Goal: Information Seeking & Learning: Learn about a topic

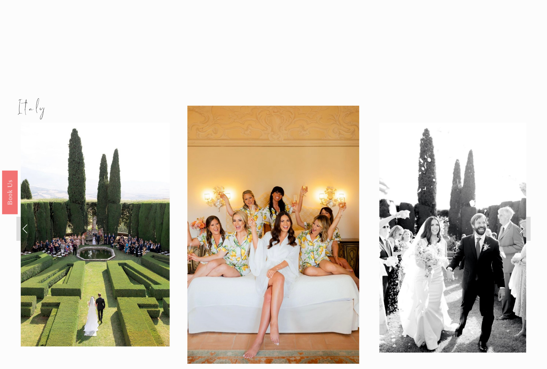
scroll to position [729, 0]
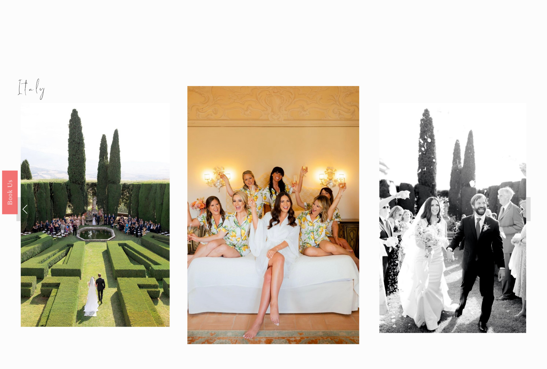
click at [524, 197] on link "Next Slide" at bounding box center [522, 209] width 18 height 24
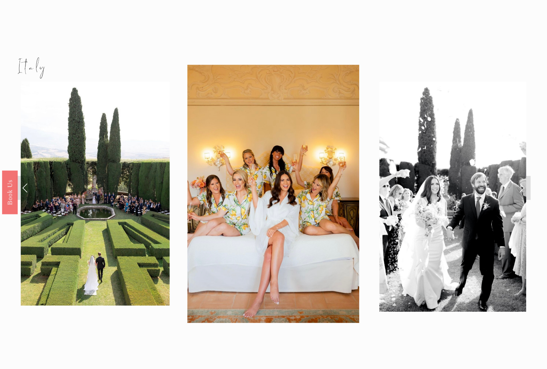
scroll to position [768, 0]
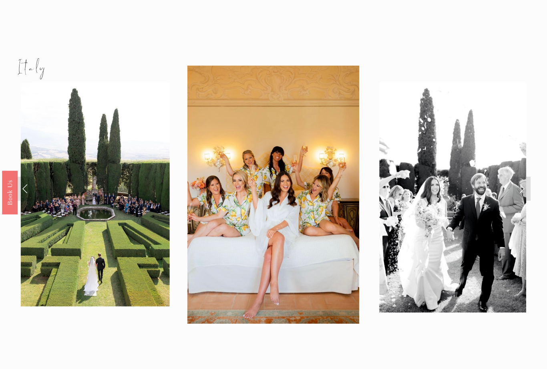
click at [522, 177] on link "Next Slide" at bounding box center [522, 189] width 18 height 24
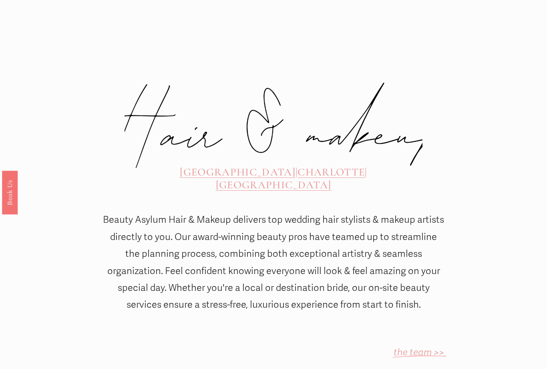
scroll to position [0, 0]
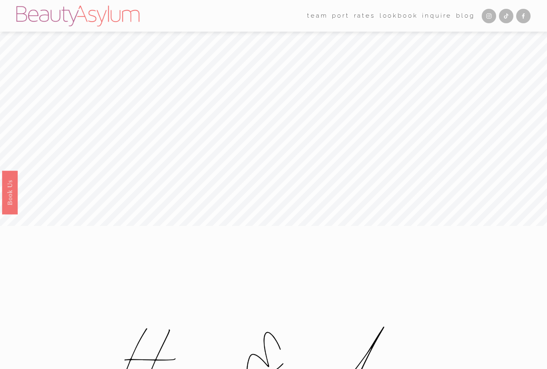
click at [399, 19] on link "Lookbook" at bounding box center [399, 16] width 38 height 12
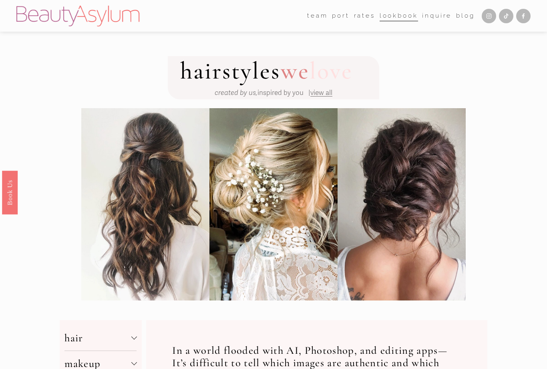
click at [355, 21] on link "Rates" at bounding box center [364, 16] width 21 height 12
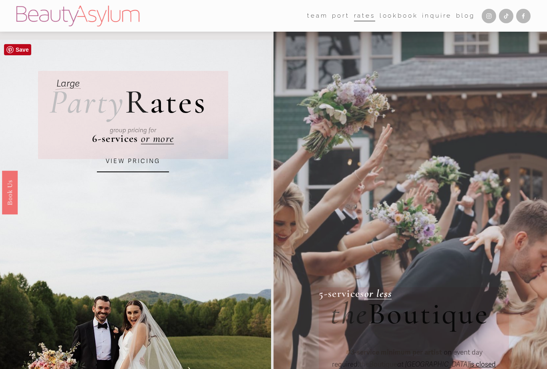
click at [121, 165] on link "VIEW PRICING" at bounding box center [133, 162] width 72 height 22
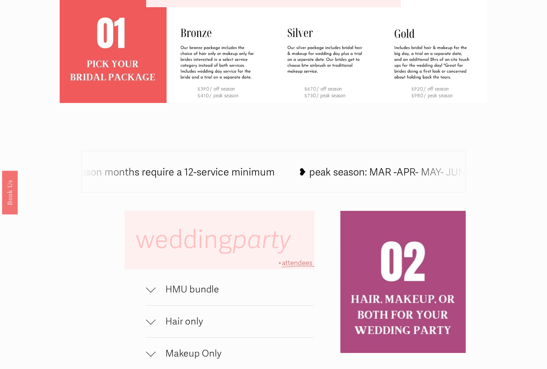
scroll to position [307, 0]
click at [234, 295] on span "HMU bundle" at bounding box center [235, 290] width 159 height 12
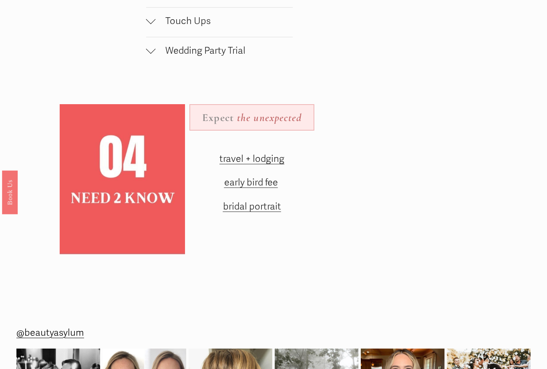
scroll to position [928, 0]
click at [271, 160] on span "travel + lodging" at bounding box center [251, 159] width 65 height 12
